Goal: Information Seeking & Learning: Find specific fact

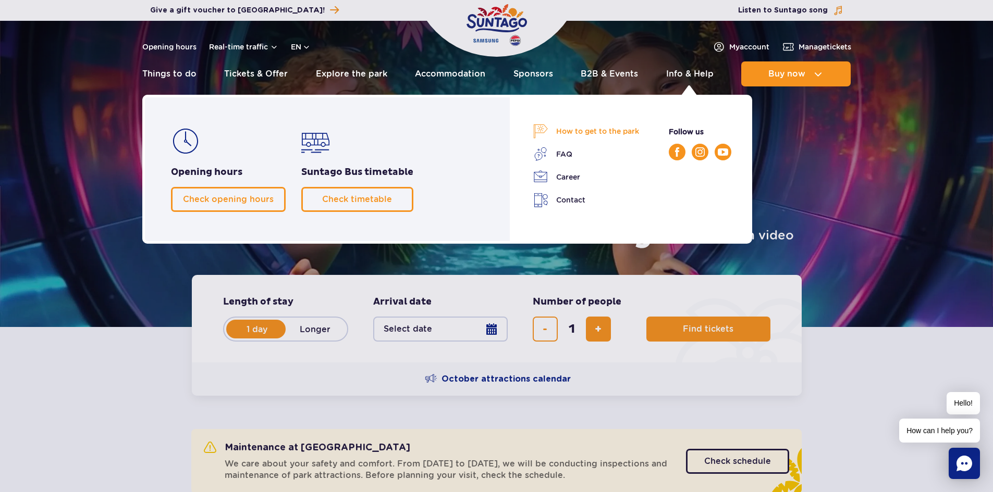
click at [598, 132] on link "How to get to the park" at bounding box center [586, 131] width 106 height 15
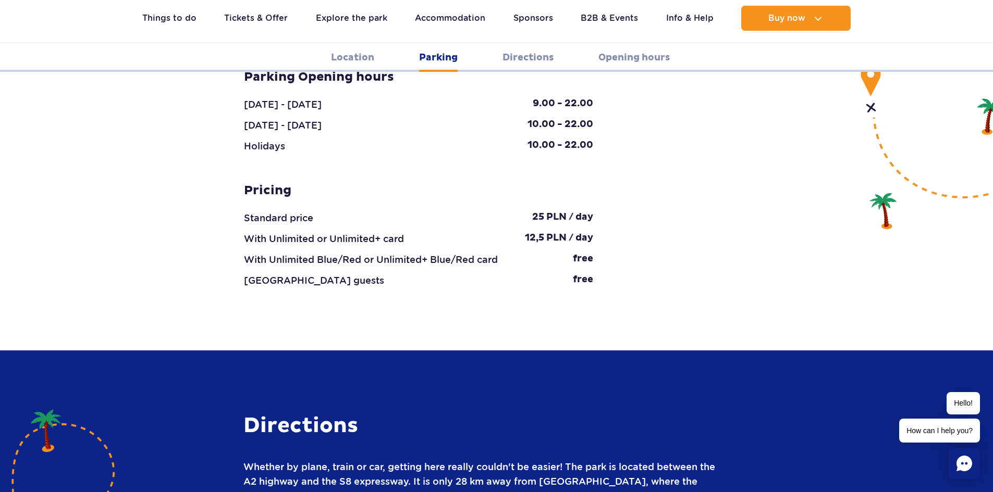
scroll to position [1355, 0]
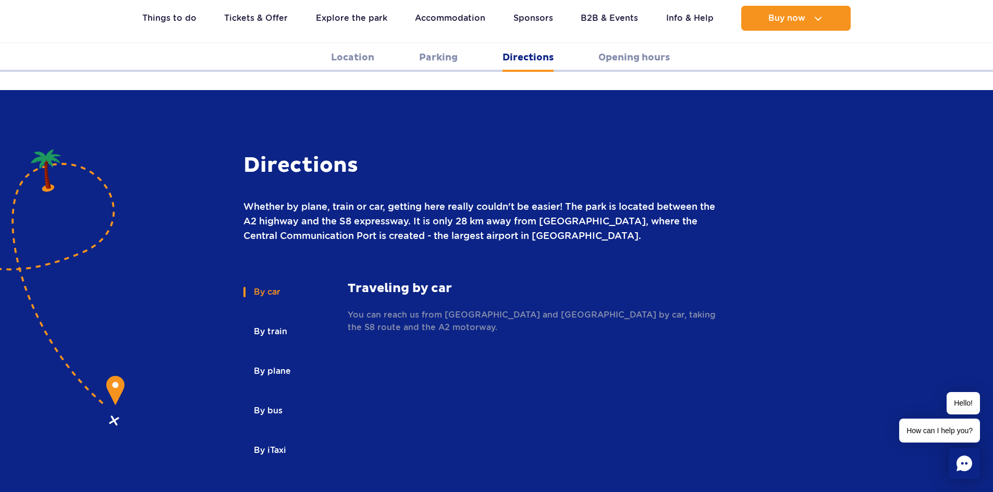
click at [261, 400] on button "By bus" at bounding box center [267, 411] width 48 height 23
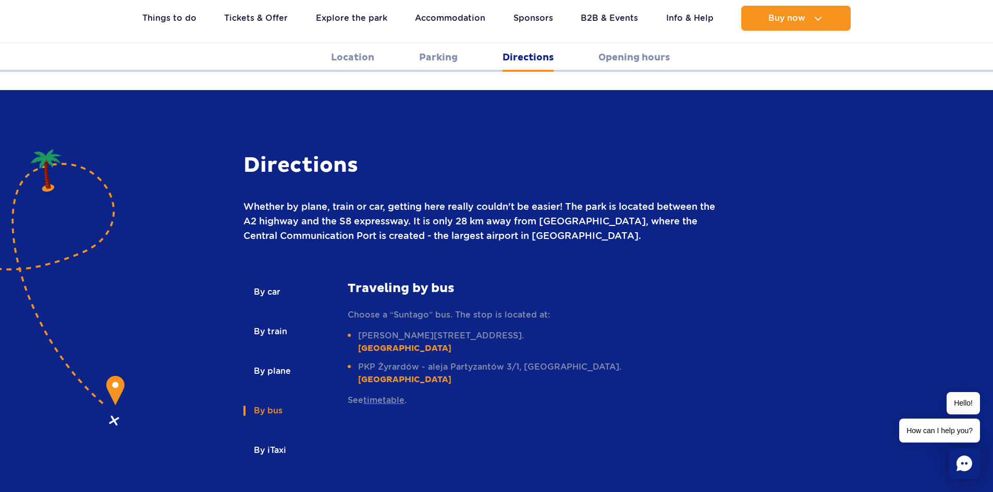
click at [388, 396] on link "timetable" at bounding box center [383, 401] width 41 height 10
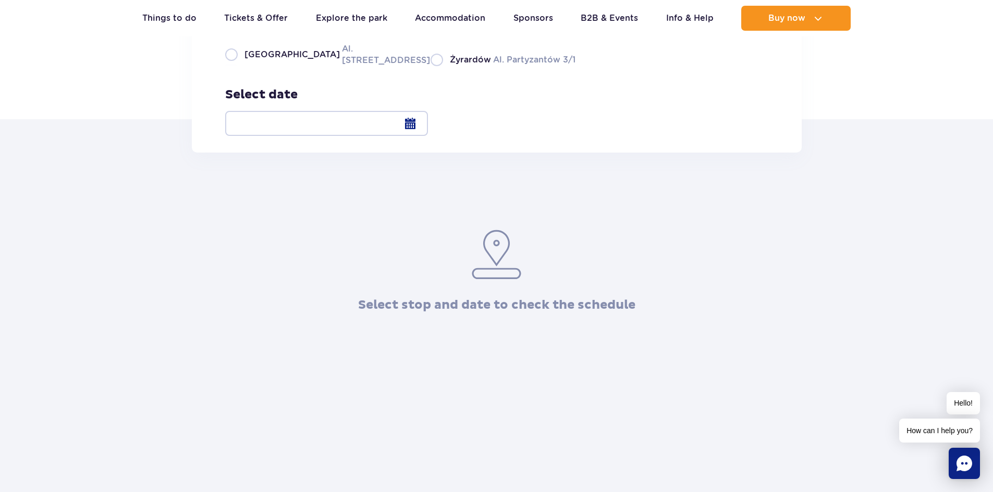
scroll to position [104, 0]
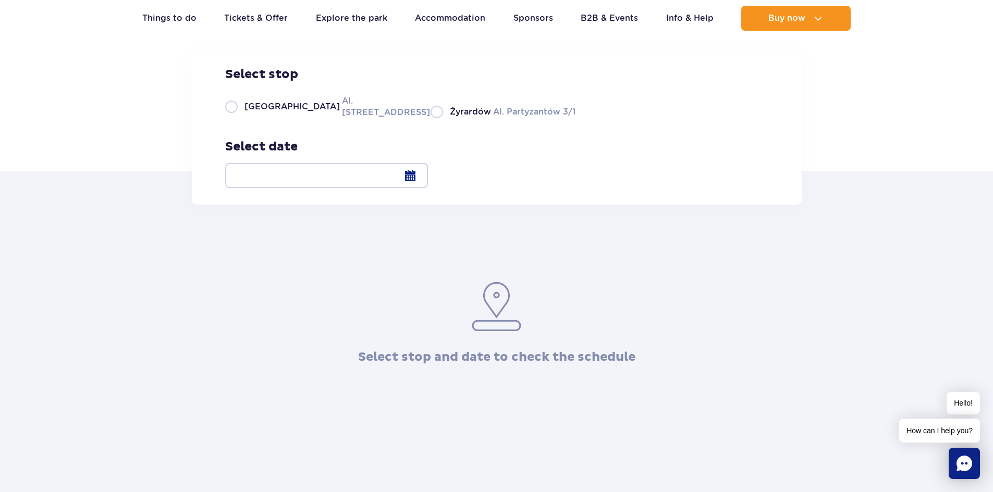
click at [232, 118] on label "Warsaw Al. Jerozolimskie 56" at bounding box center [321, 106] width 193 height 23
click at [232, 118] on input "Warsaw Al. Jerozolimskie 56" at bounding box center [230, 117] width 11 height 2
radio input "true"
click at [428, 178] on div at bounding box center [326, 175] width 203 height 25
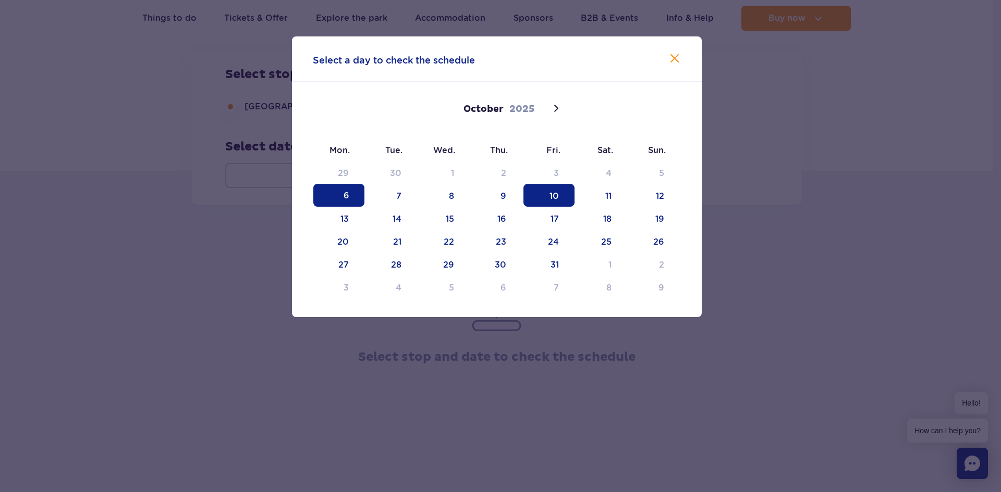
click at [556, 193] on span "10" at bounding box center [548, 195] width 51 height 23
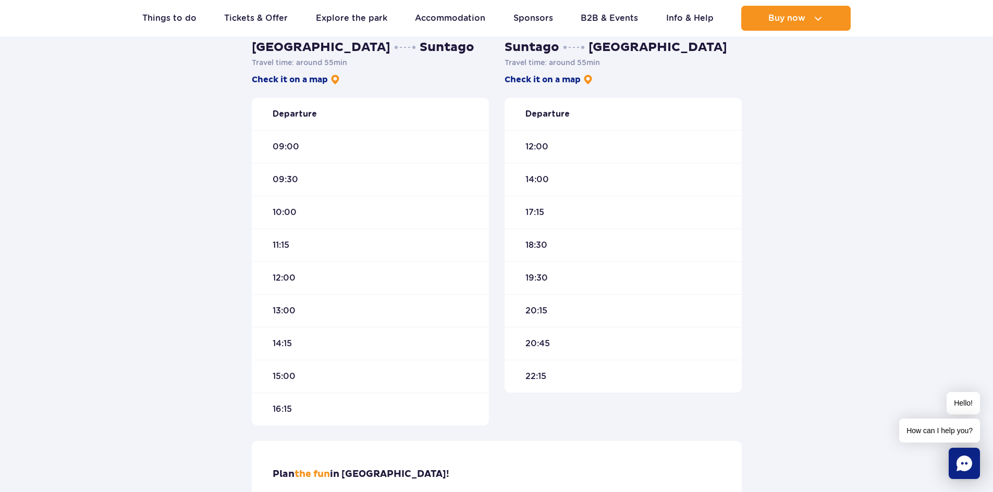
scroll to position [469, 0]
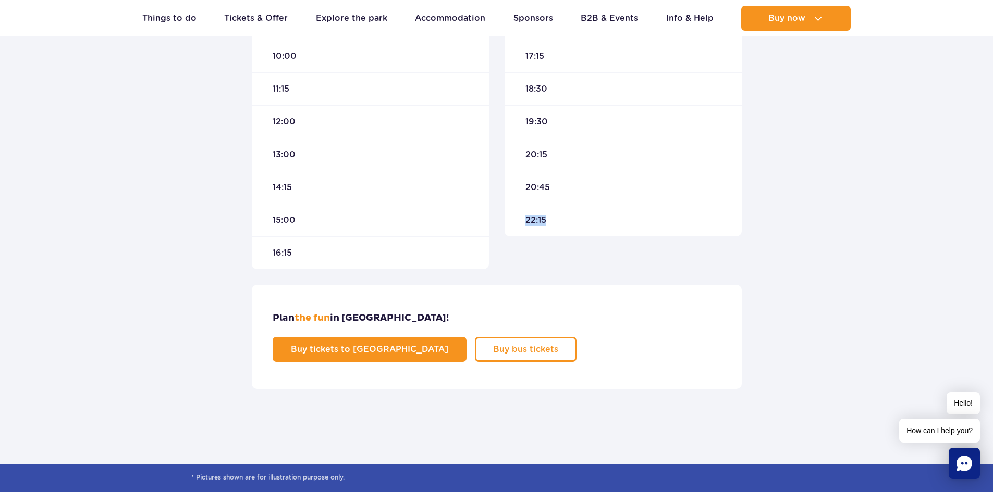
drag, startPoint x: 557, startPoint y: 219, endPoint x: 522, endPoint y: 221, distance: 35.0
click at [520, 220] on div "22:15" at bounding box center [622, 220] width 237 height 33
click at [556, 195] on div "20:45" at bounding box center [622, 187] width 237 height 33
drag, startPoint x: 560, startPoint y: 186, endPoint x: 509, endPoint y: 181, distance: 51.3
click at [509, 181] on div "20:45" at bounding box center [622, 187] width 237 height 33
